Goal: Information Seeking & Learning: Learn about a topic

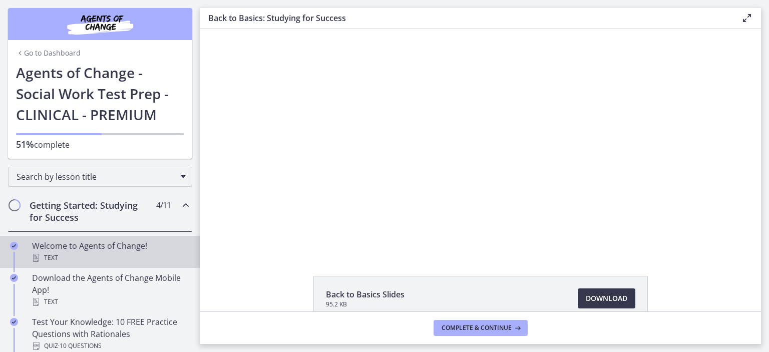
scroll to position [86, 0]
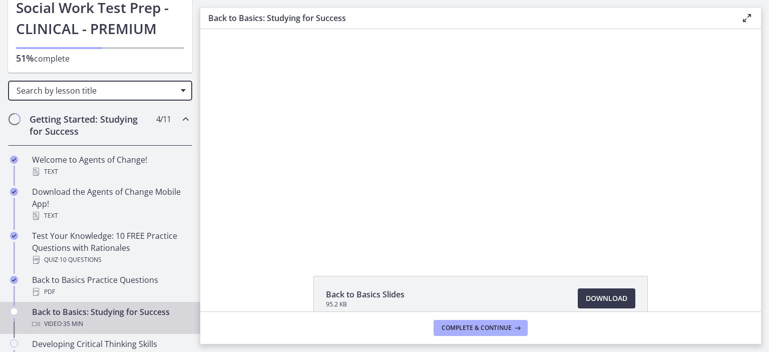
click at [70, 94] on span "Search by lesson title" at bounding box center [96, 90] width 159 height 11
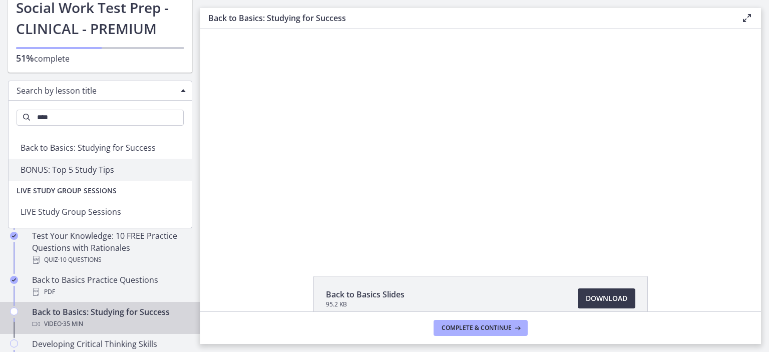
scroll to position [22, 0]
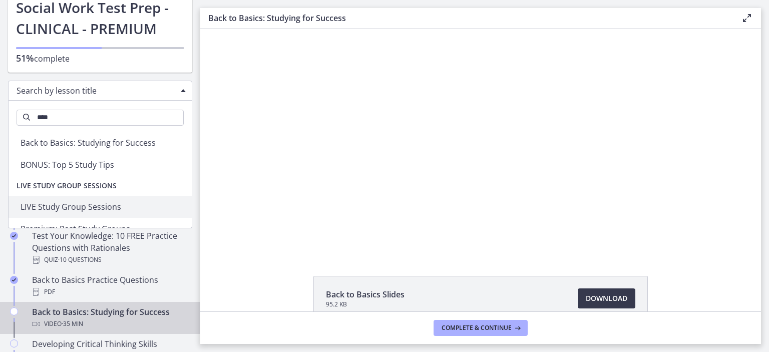
type input "****"
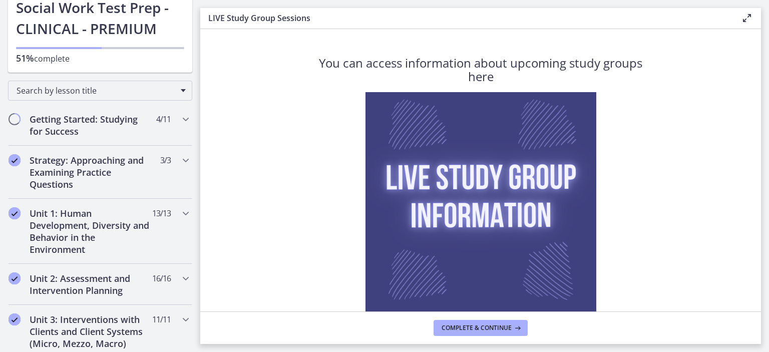
scroll to position [81, 0]
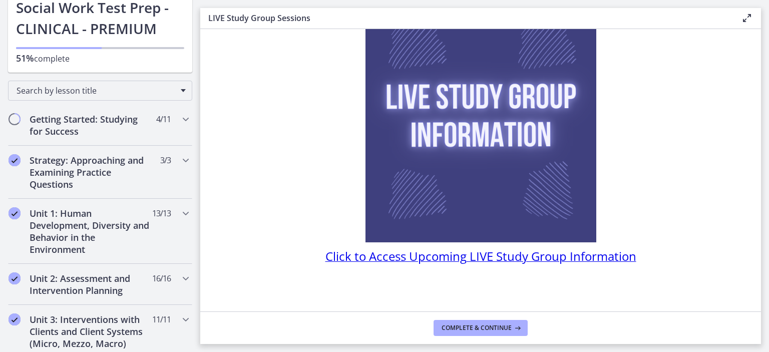
click at [483, 250] on span "Click to Access Upcoming LIVE Study Group Information" at bounding box center [481, 256] width 311 height 17
click at [38, 85] on span "Search by lesson title" at bounding box center [96, 90] width 159 height 11
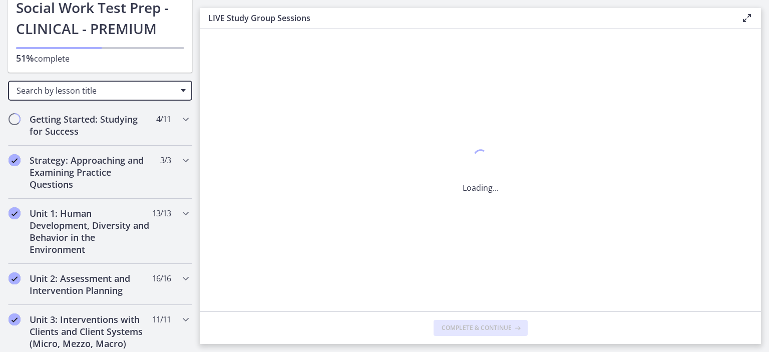
scroll to position [0, 0]
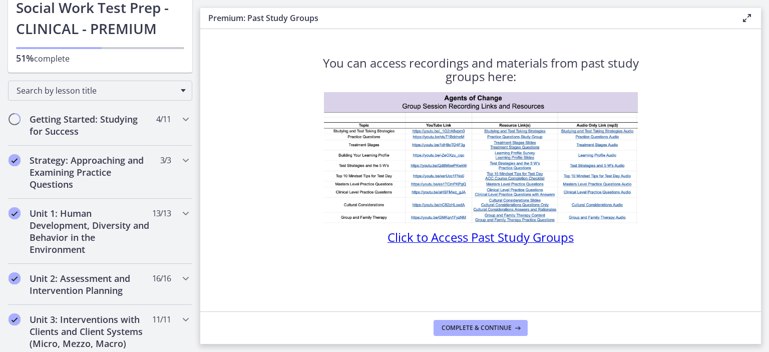
click at [441, 236] on span "Click to Access Past Study Groups" at bounding box center [481, 237] width 186 height 17
